Goal: Information Seeking & Learning: Learn about a topic

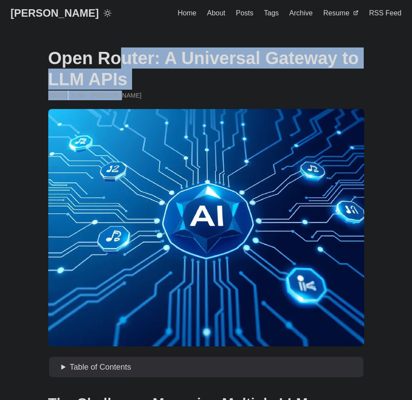
drag, startPoint x: 49, startPoint y: 54, endPoint x: 139, endPoint y: 94, distance: 98.9
click at [139, 94] on header "Open Router: A Universal Gateway to LLM APIs January 11, 2025 · 3 min · Greg Hi…" at bounding box center [206, 73] width 316 height 53
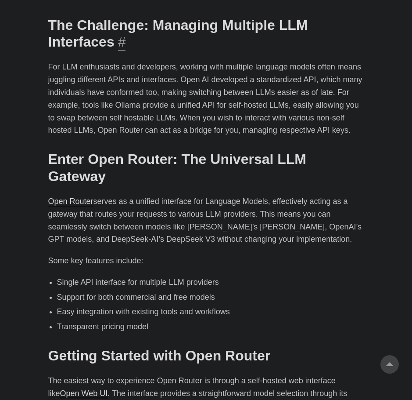
scroll to position [395, 0]
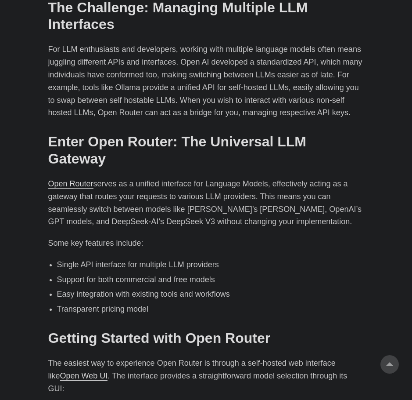
click at [105, 258] on li "Single API interface for multiple LLM providers" at bounding box center [210, 264] width 307 height 13
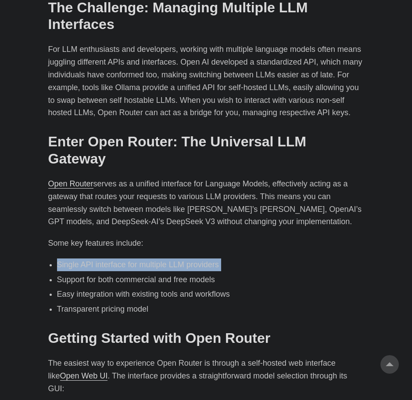
click at [105, 258] on li "Single API interface for multiple LLM providers" at bounding box center [210, 264] width 307 height 13
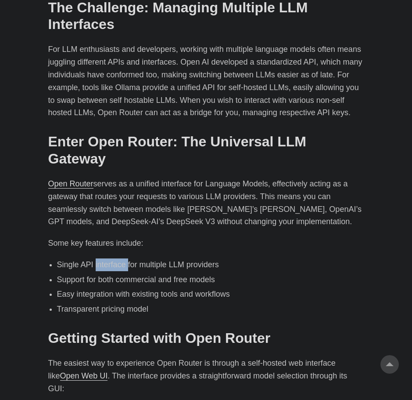
click at [105, 258] on li "Single API interface for multiple LLM providers" at bounding box center [210, 264] width 307 height 13
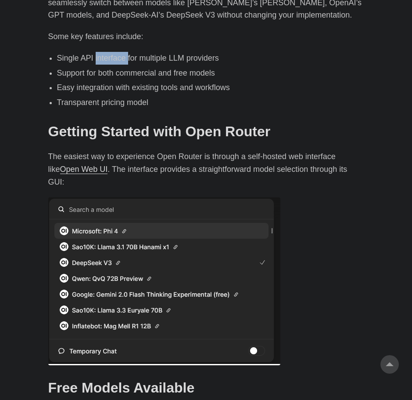
scroll to position [615, 0]
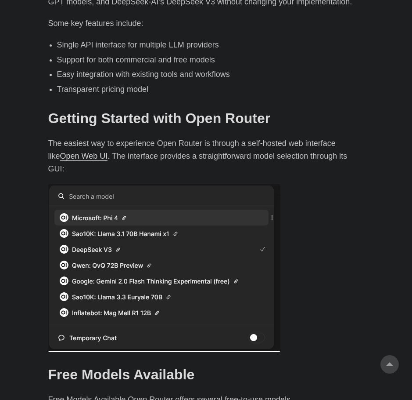
click at [65, 137] on p "The easiest way to experience Open Router is through a self-hosted web interfac…" at bounding box center [206, 156] width 316 height 38
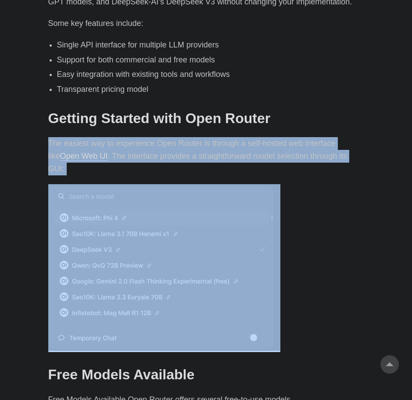
click at [65, 137] on p "The easiest way to experience Open Router is through a self-hosted web interfac…" at bounding box center [206, 156] width 316 height 38
click at [176, 143] on p "The easiest way to experience Open Router is through a self-hosted web interfac…" at bounding box center [206, 156] width 316 height 38
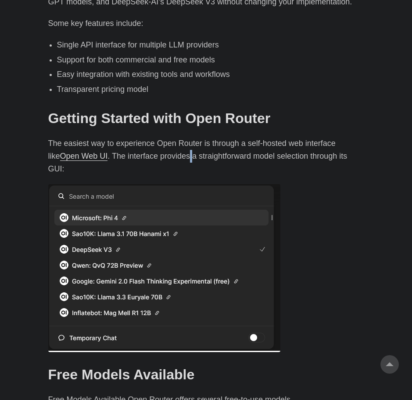
click at [176, 143] on p "The easiest way to experience Open Router is through a self-hosted web interfac…" at bounding box center [206, 156] width 316 height 38
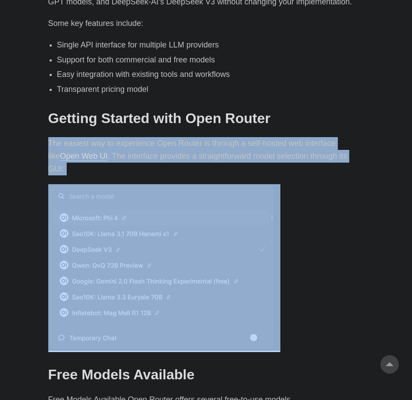
click at [176, 143] on p "The easiest way to experience Open Router is through a self-hosted web interfac…" at bounding box center [206, 156] width 316 height 38
click at [209, 137] on p "The easiest way to experience Open Router is through a self-hosted web interfac…" at bounding box center [206, 156] width 316 height 38
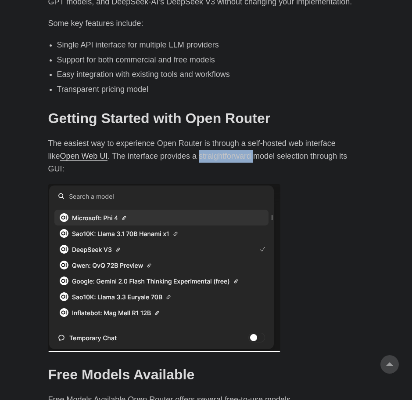
click at [209, 137] on p "The easiest way to experience Open Router is through a self-hosted web interfac…" at bounding box center [206, 156] width 316 height 38
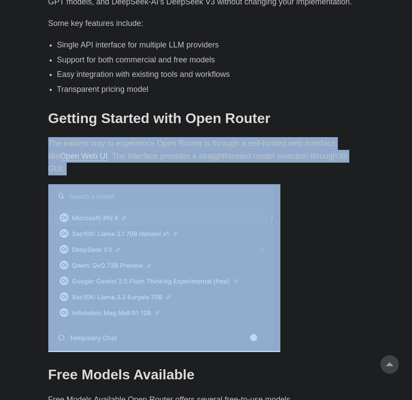
click at [209, 137] on p "The easiest way to experience Open Router is through a self-hosted web interfac…" at bounding box center [206, 156] width 316 height 38
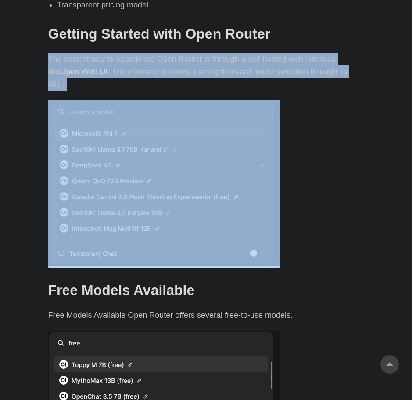
scroll to position [791, 0]
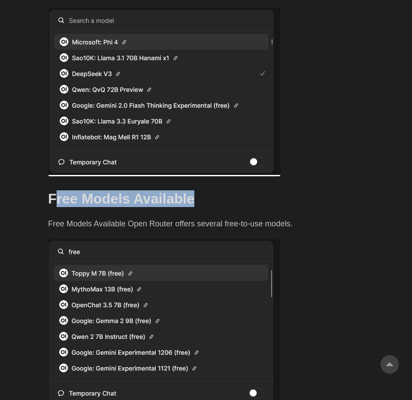
drag, startPoint x: 53, startPoint y: 170, endPoint x: 262, endPoint y: 186, distance: 209.6
click at [260, 184] on div "The Challenge: Managing Multiple LLM Interfaces # For LLM enthusiasts and devel…" at bounding box center [206, 254] width 316 height 1300
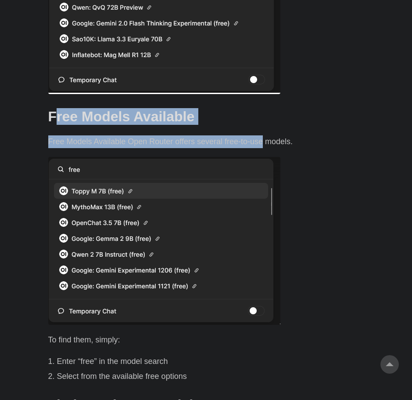
scroll to position [922, 0]
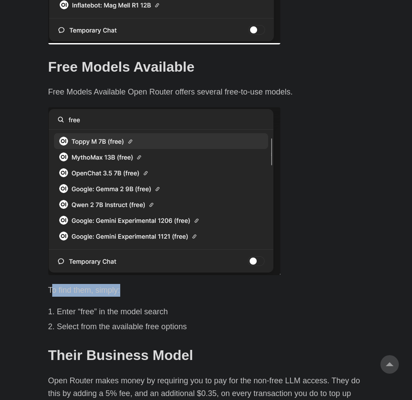
drag, startPoint x: 53, startPoint y: 262, endPoint x: 130, endPoint y: 261, distance: 76.4
click at [130, 284] on p "To find them, simply:" at bounding box center [206, 290] width 316 height 13
click at [91, 305] on li "Enter “free” in the model search" at bounding box center [210, 311] width 307 height 13
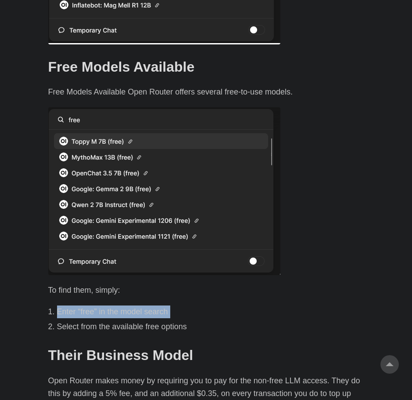
click at [91, 305] on li "Enter “free” in the model search" at bounding box center [210, 311] width 307 height 13
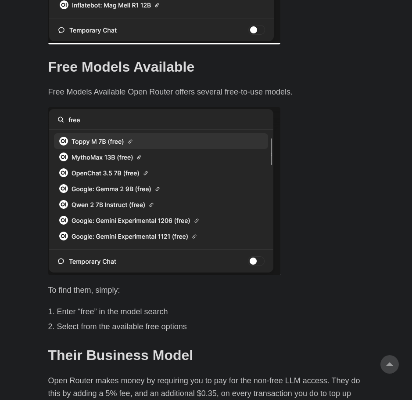
click at [99, 320] on li "Select from the available free options" at bounding box center [210, 326] width 307 height 13
click at [103, 320] on li "Select from the available free options" at bounding box center [210, 326] width 307 height 13
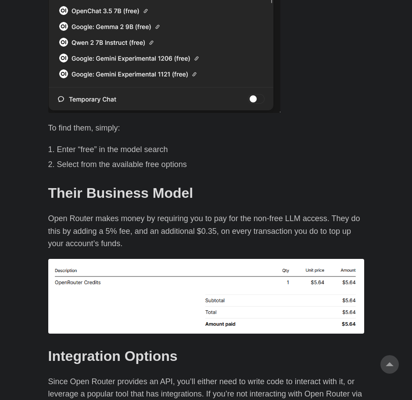
scroll to position [1142, 0]
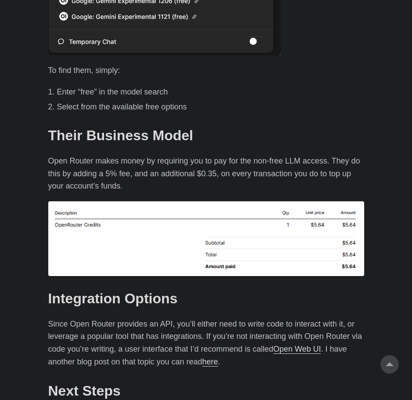
click at [102, 318] on p "Since Open Router provides an API, you’ll either need to write code to interact…" at bounding box center [206, 343] width 316 height 51
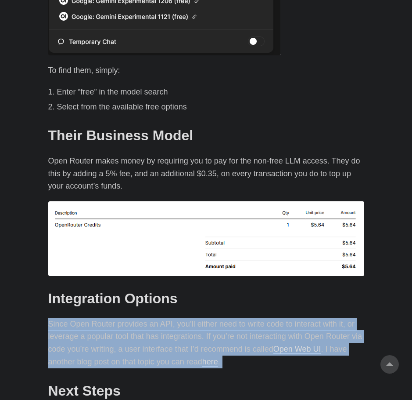
click at [102, 318] on p "Since Open Router provides an API, you’ll either need to write code to interact…" at bounding box center [206, 343] width 316 height 51
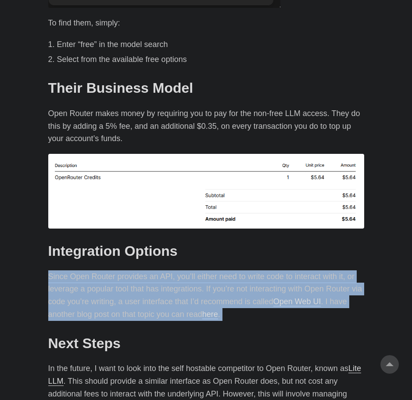
scroll to position [1230, 0]
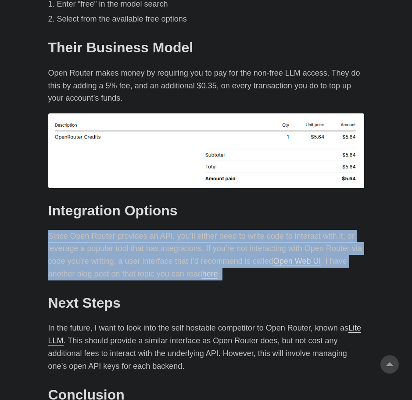
click at [214, 230] on p "Since Open Router provides an API, you’ll either need to write code to interact…" at bounding box center [206, 255] width 316 height 51
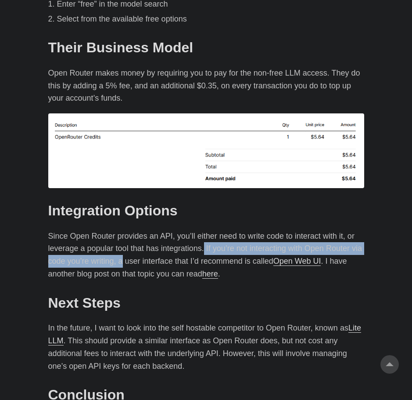
drag, startPoint x: 204, startPoint y: 220, endPoint x: 122, endPoint y: 233, distance: 83.6
click at [122, 233] on p "Since Open Router provides an API, you’ll either need to write code to interact…" at bounding box center [206, 255] width 316 height 51
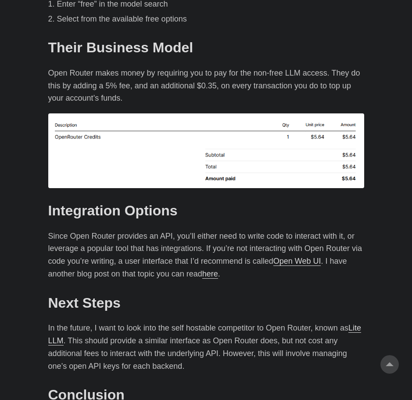
click at [132, 231] on p "Since Open Router provides an API, you’ll either need to write code to interact…" at bounding box center [206, 255] width 316 height 51
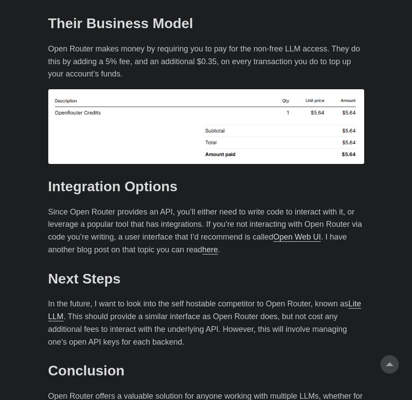
scroll to position [1318, 0]
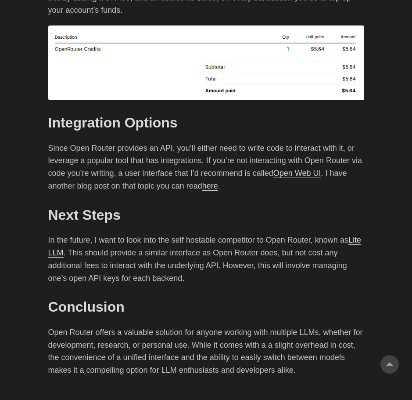
click at [96, 234] on p "In the future, I want to look into the self hostable competitor to Open Router,…" at bounding box center [206, 259] width 316 height 51
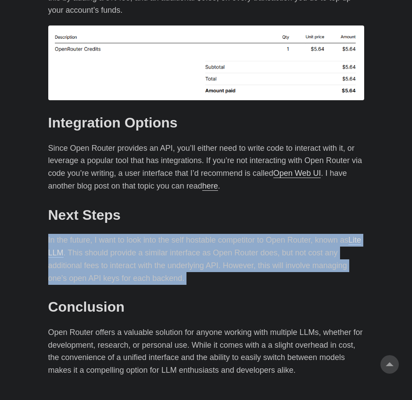
click at [96, 234] on p "In the future, I want to look into the self hostable competitor to Open Router,…" at bounding box center [206, 259] width 316 height 51
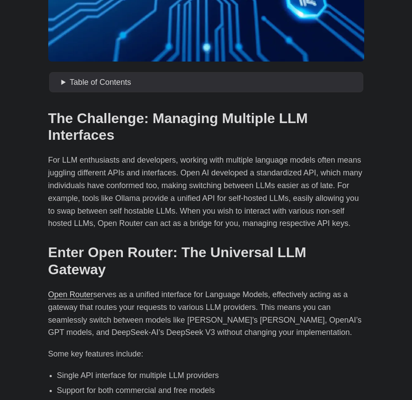
scroll to position [0, 0]
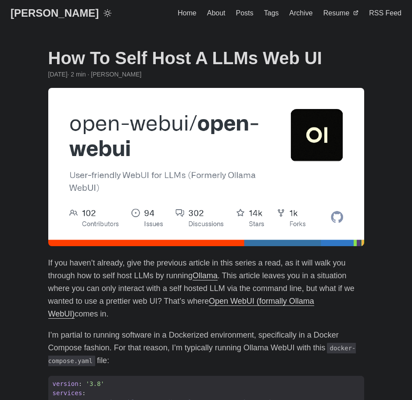
click at [156, 52] on h1 "How To Self Host A LLMs Web UI" at bounding box center [206, 57] width 316 height 21
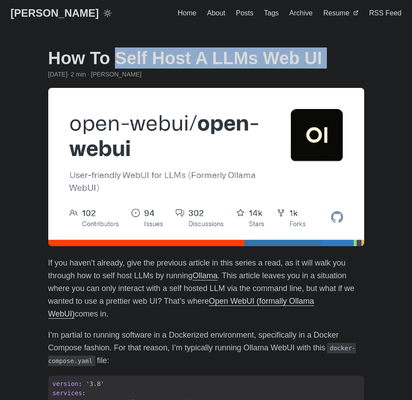
click at [156, 52] on h1 "How To Self Host A LLMs Web UI" at bounding box center [206, 57] width 316 height 21
click at [160, 55] on h1 "How To Self Host A LLMs Web UI" at bounding box center [206, 57] width 316 height 21
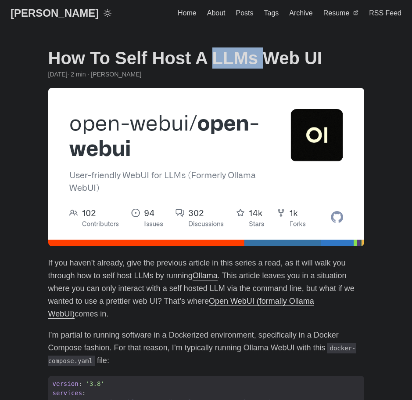
click at [160, 55] on h1 "How To Self Host A LLMs Web UI" at bounding box center [206, 57] width 316 height 21
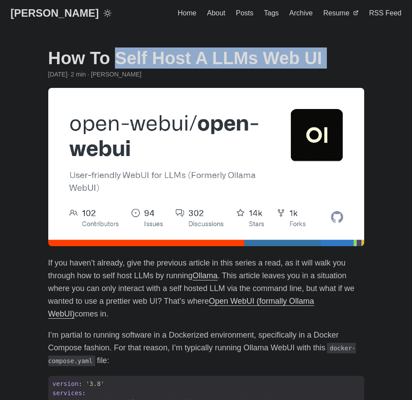
click at [160, 55] on h1 "How To Self Host A LLMs Web UI" at bounding box center [206, 57] width 316 height 21
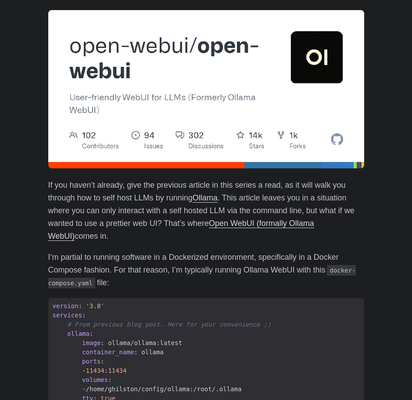
scroll to position [88, 0]
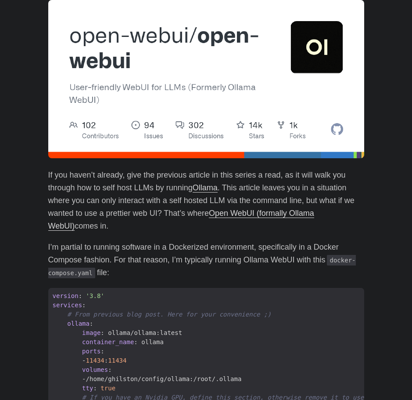
click at [126, 178] on p "If you haven’t already, give the previous article in this series a read, as it …" at bounding box center [206, 200] width 316 height 63
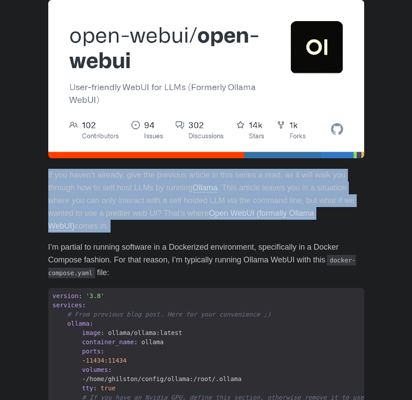
click at [126, 178] on p "If you haven’t already, give the previous article in this series a read, as it …" at bounding box center [206, 200] width 316 height 63
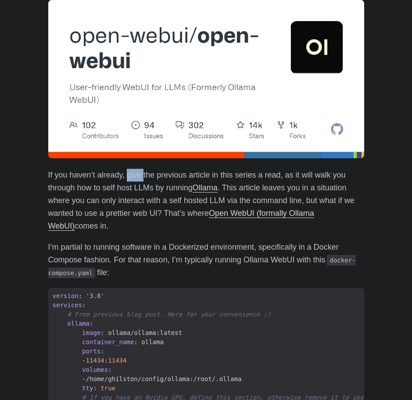
click at [126, 178] on p "If you haven’t already, give the previous article in this series a read, as it …" at bounding box center [206, 200] width 316 height 63
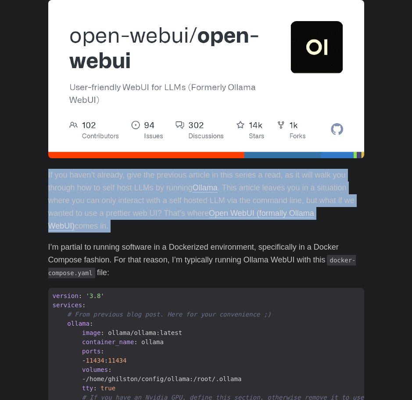
click at [126, 178] on p "If you haven’t already, give the previous article in this series a read, as it …" at bounding box center [206, 200] width 316 height 63
click at [132, 177] on p "If you haven’t already, give the previous article in this series a read, as it …" at bounding box center [206, 200] width 316 height 63
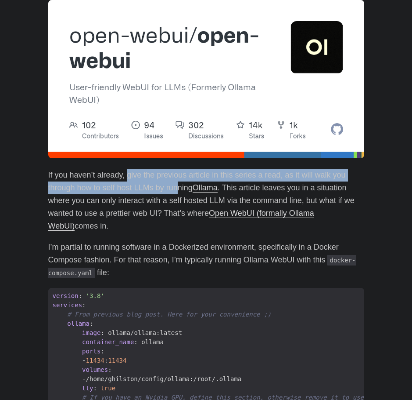
drag, startPoint x: 127, startPoint y: 176, endPoint x: 179, endPoint y: 193, distance: 54.7
click at [179, 193] on p "If you haven’t already, give the previous article in this series a read, as it …" at bounding box center [206, 200] width 316 height 63
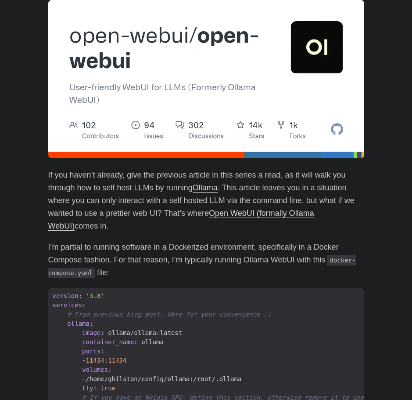
click at [156, 199] on p "If you haven’t already, give the previous article in this series a read, as it …" at bounding box center [206, 200] width 316 height 63
click at [206, 190] on link "Ollama" at bounding box center [205, 187] width 25 height 9
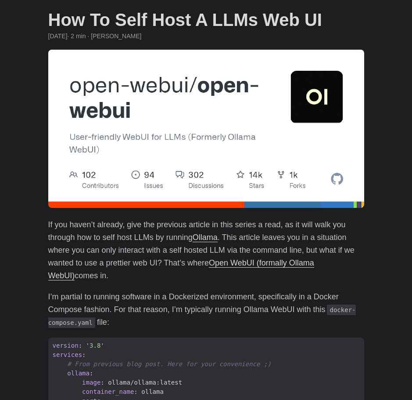
scroll to position [0, 0]
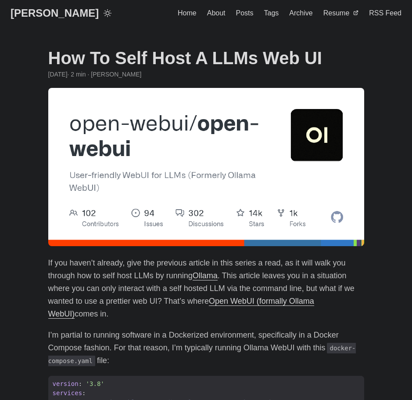
drag, startPoint x: 148, startPoint y: 54, endPoint x: 399, endPoint y: 59, distance: 250.9
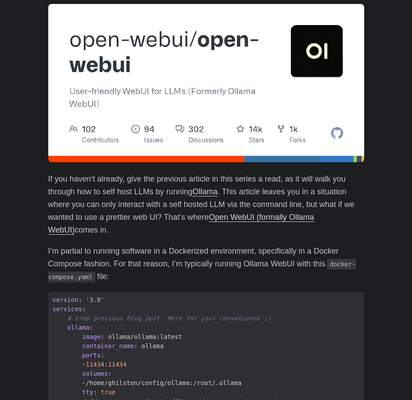
scroll to position [88, 0]
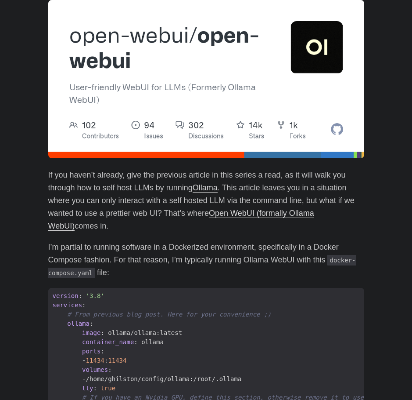
click at [135, 185] on p "If you haven’t already, give the previous article in this series a read, as it …" at bounding box center [206, 200] width 316 height 63
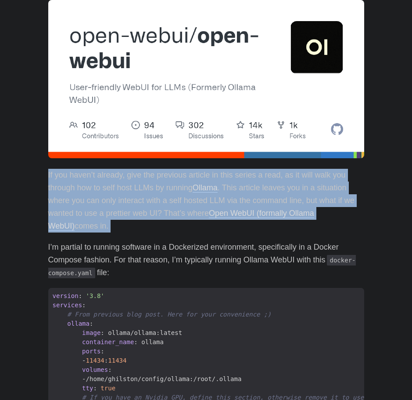
click at [135, 185] on p "If you haven’t already, give the previous article in this series a read, as it …" at bounding box center [206, 200] width 316 height 63
click at [262, 181] on p "If you haven’t already, give the previous article in this series a read, as it …" at bounding box center [206, 200] width 316 height 63
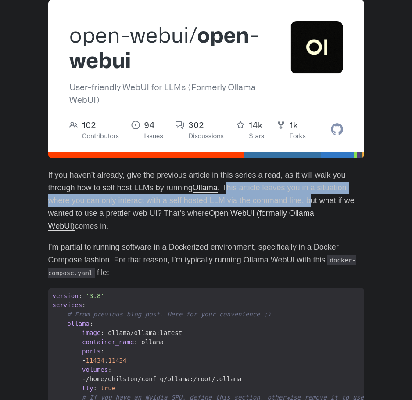
drag, startPoint x: 229, startPoint y: 184, endPoint x: 333, endPoint y: 225, distance: 111.7
click at [314, 207] on p "If you haven’t already, give the previous article in this series a read, as it …" at bounding box center [206, 200] width 316 height 63
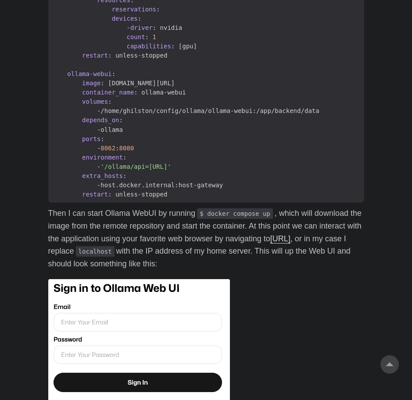
scroll to position [527, 0]
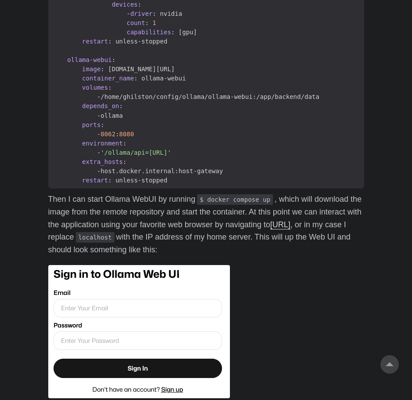
click at [99, 224] on p "Then I can start Ollama WebUI by running $ docker compose up , which will downl…" at bounding box center [206, 224] width 316 height 63
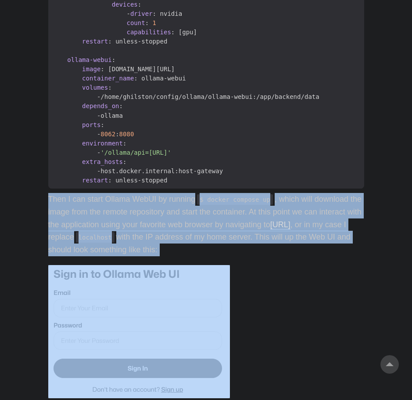
click at [99, 224] on p "Then I can start Ollama WebUI by running $ docker compose up , which will downl…" at bounding box center [206, 224] width 316 height 63
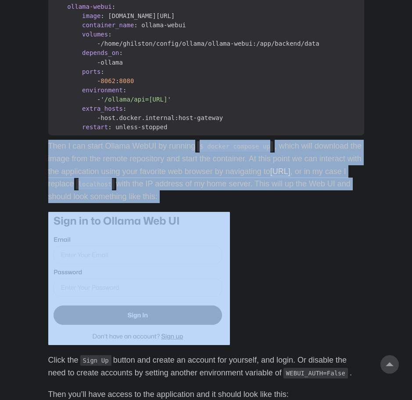
scroll to position [703, 0]
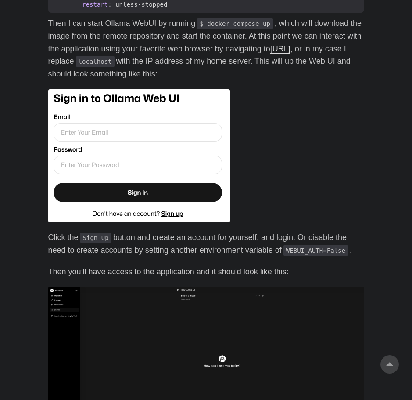
click at [63, 233] on p "Click the Sign Up button and create an account for yourself, and login. Or disa…" at bounding box center [206, 243] width 316 height 25
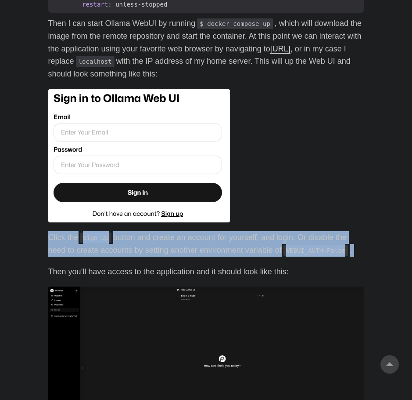
click at [63, 233] on p "Click the Sign Up button and create an account for yourself, and login. Or disa…" at bounding box center [206, 243] width 316 height 25
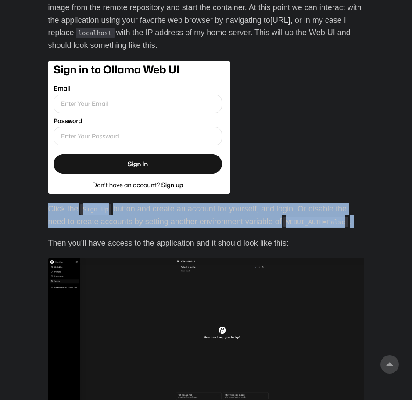
scroll to position [747, 0]
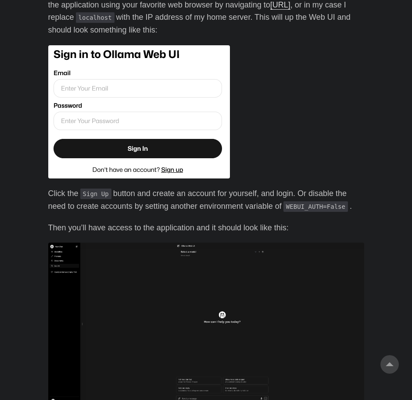
click at [153, 228] on p "Then you’ll have access to the application and it should look like this:" at bounding box center [206, 227] width 316 height 13
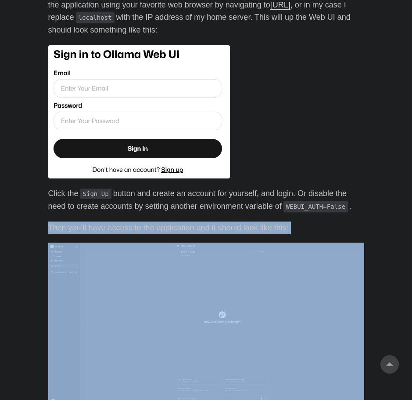
click at [153, 228] on p "Then you’ll have access to the application and it should look like this:" at bounding box center [206, 227] width 316 height 13
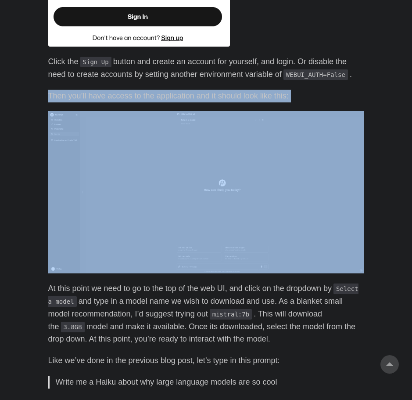
scroll to position [922, 0]
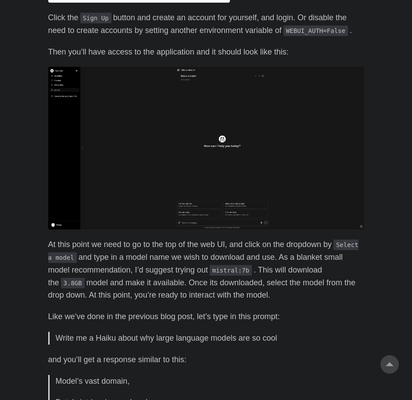
click at [146, 248] on p "At this point we need to go to the top of the web UI, and click on the dropdown…" at bounding box center [206, 269] width 316 height 63
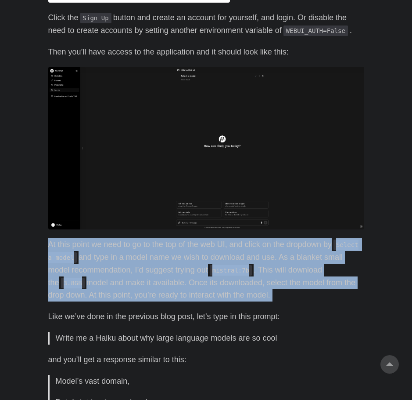
click at [146, 248] on p "At this point we need to go to the top of the web UI, and click on the dropdown…" at bounding box center [206, 269] width 316 height 63
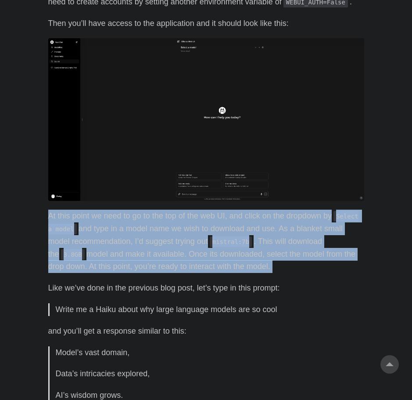
scroll to position [966, 0]
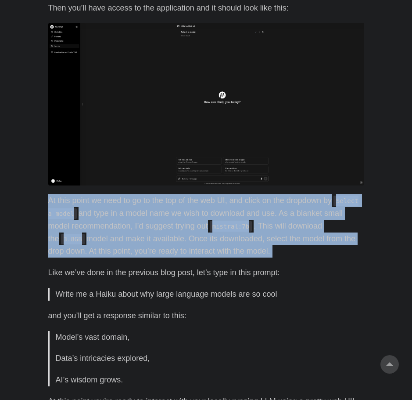
click at [124, 212] on p "At this point we need to go to the top of the web UI, and click on the dropdown…" at bounding box center [206, 225] width 316 height 63
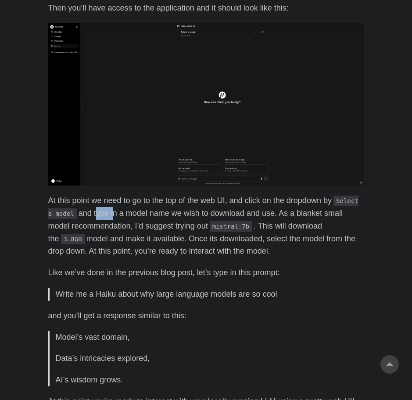
click at [124, 212] on p "At this point we need to go to the top of the web UI, and click on the dropdown…" at bounding box center [206, 225] width 316 height 63
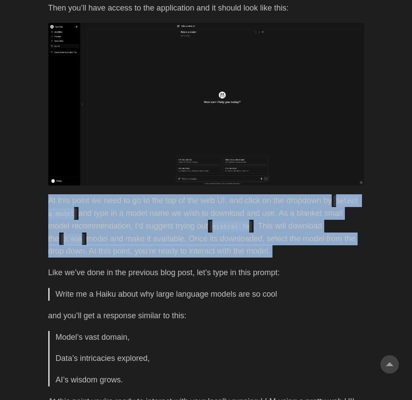
click at [124, 212] on p "At this point we need to go to the top of the web UI, and click on the dropdown…" at bounding box center [206, 225] width 316 height 63
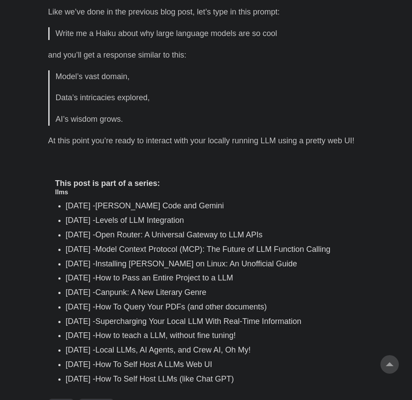
scroll to position [1230, 0]
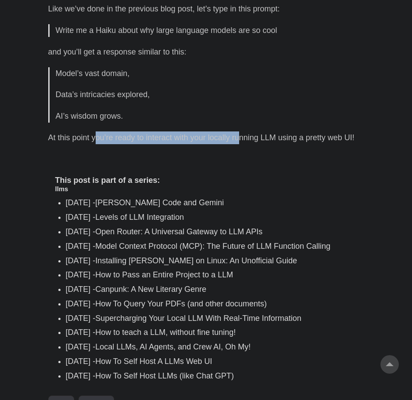
drag, startPoint x: 97, startPoint y: 134, endPoint x: 243, endPoint y: 130, distance: 146.3
click at [201, 131] on p "At this point you’re ready to interact with your locally running LLM using a pr…" at bounding box center [206, 137] width 316 height 13
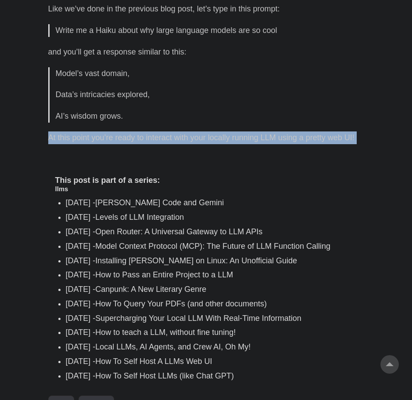
click at [201, 131] on p "At this point you’re ready to interact with your locally running LLM using a pr…" at bounding box center [206, 137] width 316 height 13
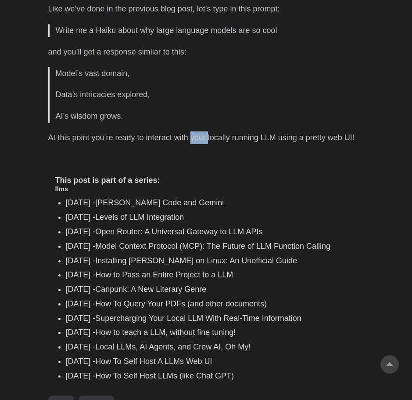
click at [201, 131] on p "At this point you’re ready to interact with your locally running LLM using a pr…" at bounding box center [206, 137] width 316 height 13
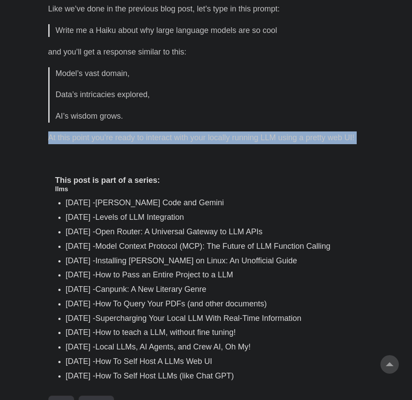
click at [201, 131] on p "At this point you’re ready to interact with your locally running LLM using a pr…" at bounding box center [206, 137] width 316 height 13
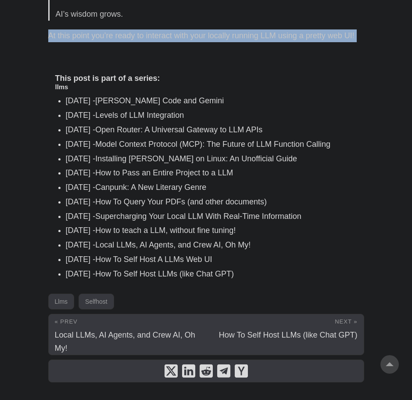
scroll to position [1355, 0]
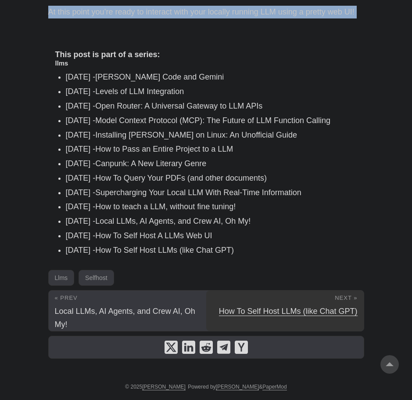
click at [260, 307] on span "How To Self Host LLMs (like Chat GPT)" at bounding box center [288, 311] width 139 height 9
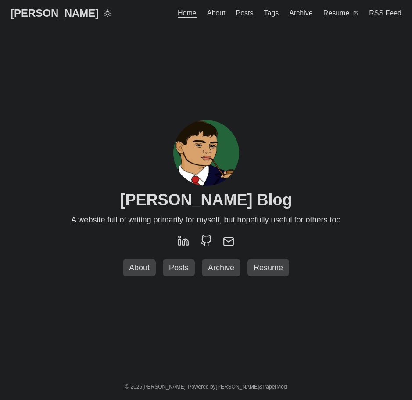
click at [254, 12] on span "Posts" at bounding box center [245, 12] width 18 height 7
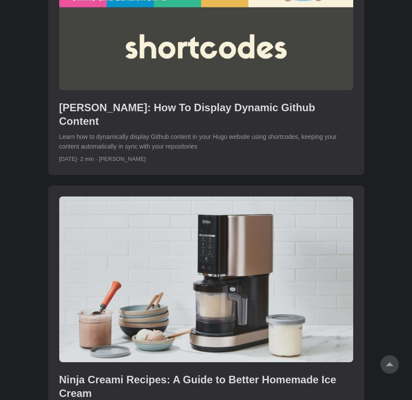
scroll to position [1845, 0]
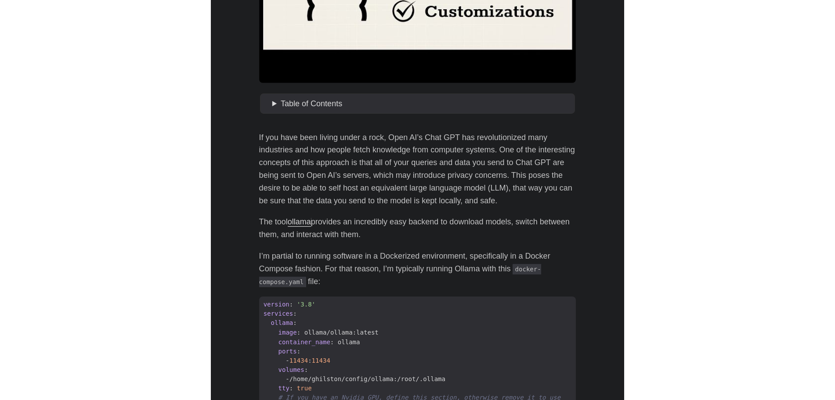
scroll to position [264, 0]
